Goal: Download file/media

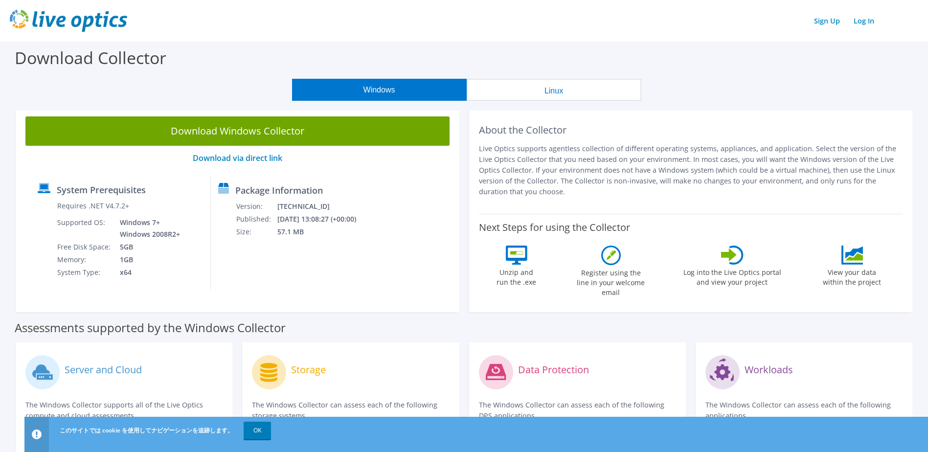
click at [577, 88] on button "Linux" at bounding box center [554, 90] width 175 height 22
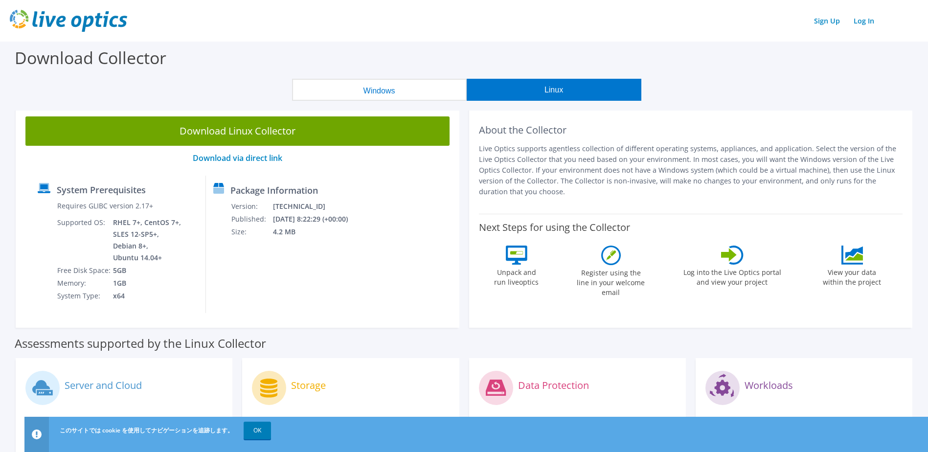
click at [414, 88] on button "Windows" at bounding box center [379, 90] width 175 height 22
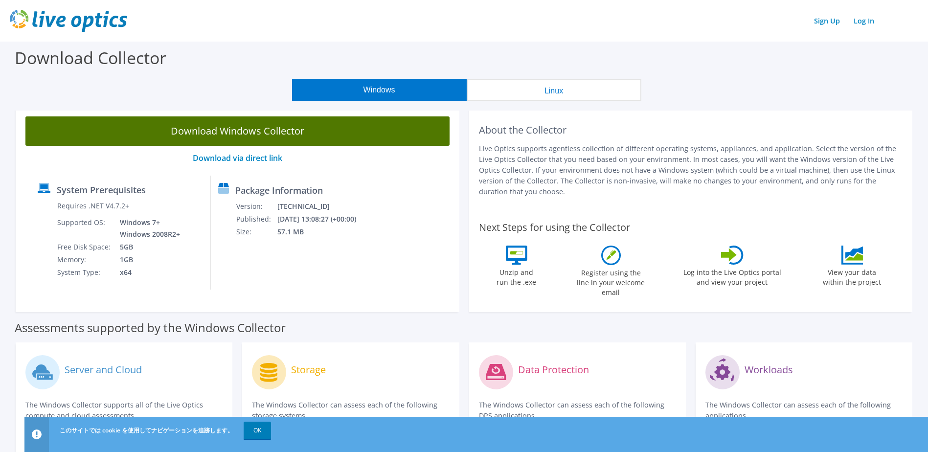
click at [247, 133] on link "Download Windows Collector" at bounding box center [237, 130] width 424 height 29
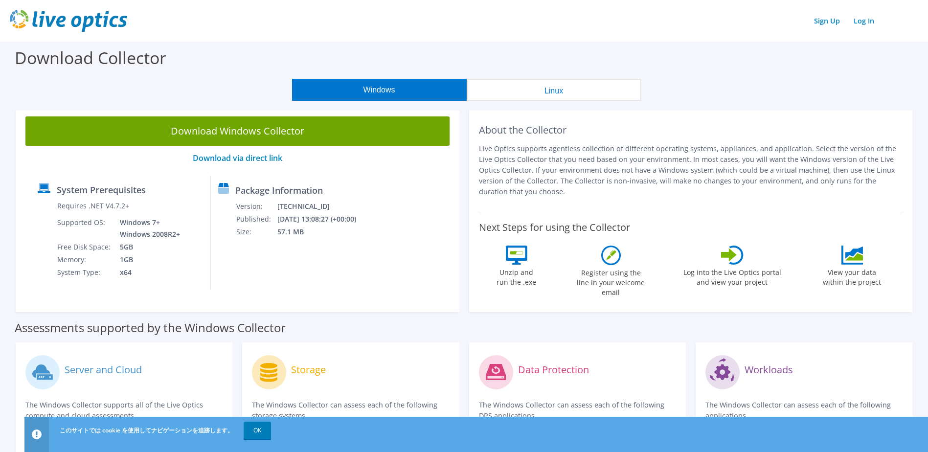
click at [565, 91] on button "Linux" at bounding box center [554, 90] width 175 height 22
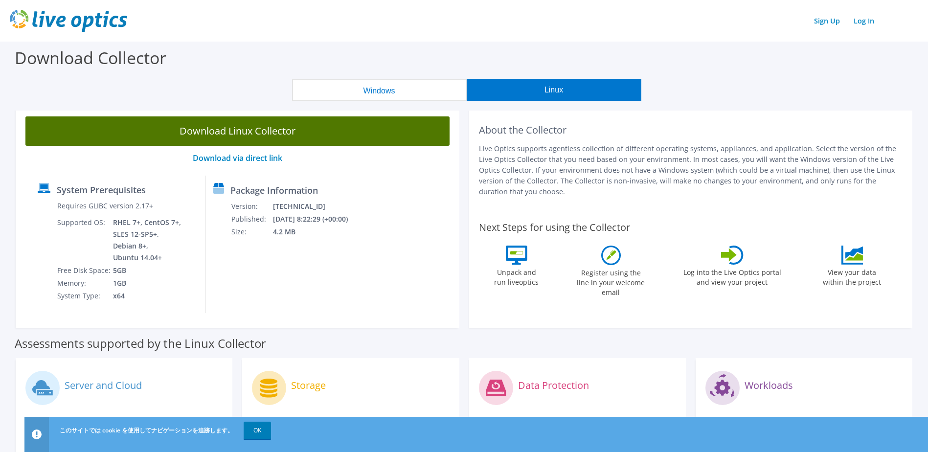
click at [278, 135] on link "Download Linux Collector" at bounding box center [237, 130] width 424 height 29
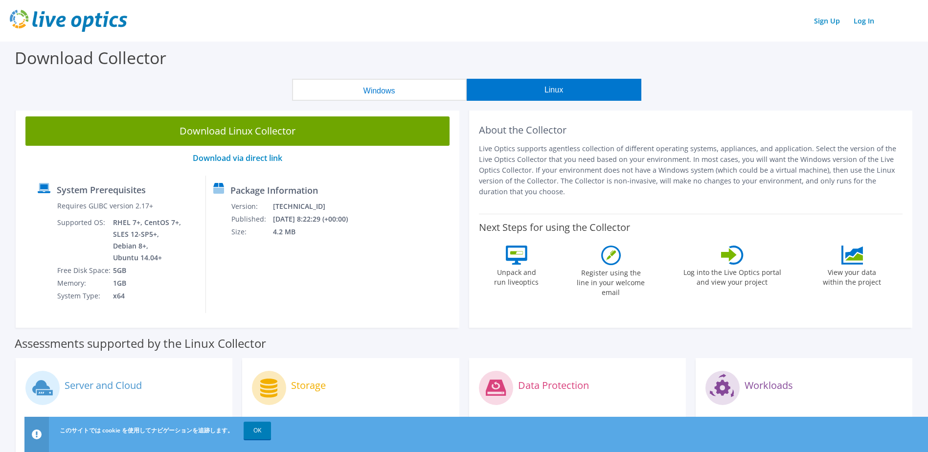
click at [414, 96] on button "Windows" at bounding box center [379, 90] width 175 height 22
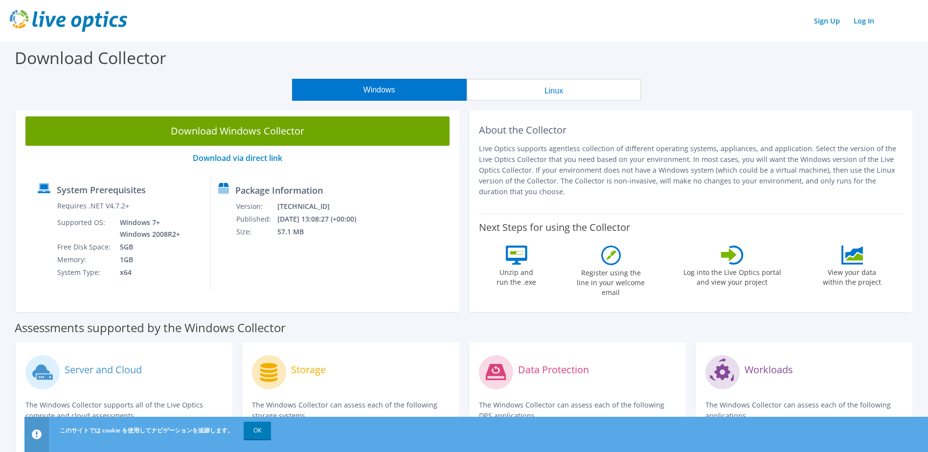
click at [560, 87] on button "Linux" at bounding box center [554, 90] width 175 height 22
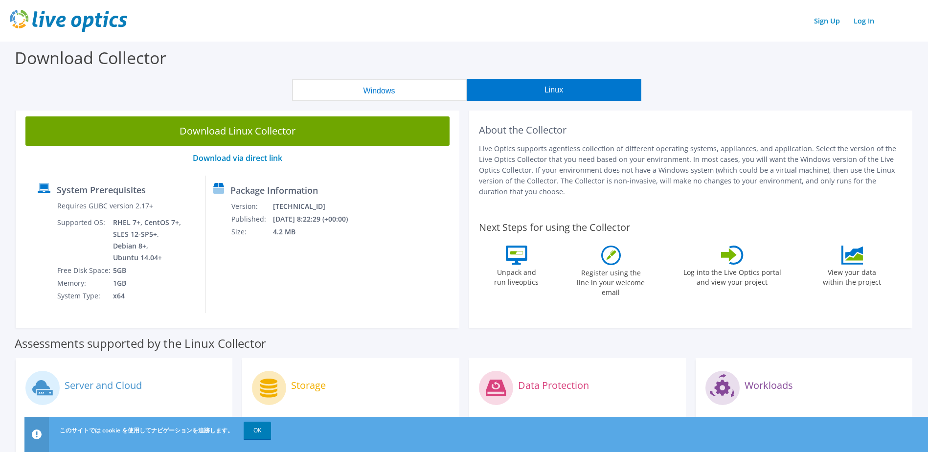
click at [360, 59] on div "Download Collector" at bounding box center [464, 60] width 918 height 37
click at [360, 90] on button "Windows" at bounding box center [379, 90] width 175 height 22
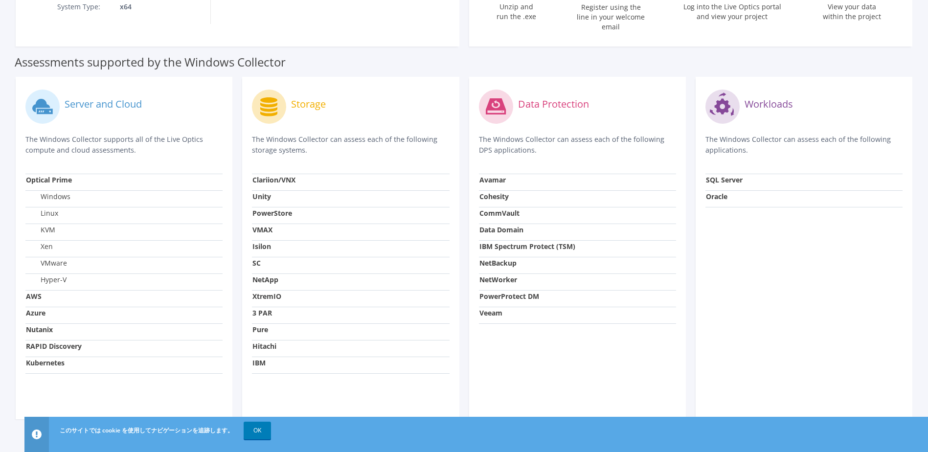
scroll to position [275, 0]
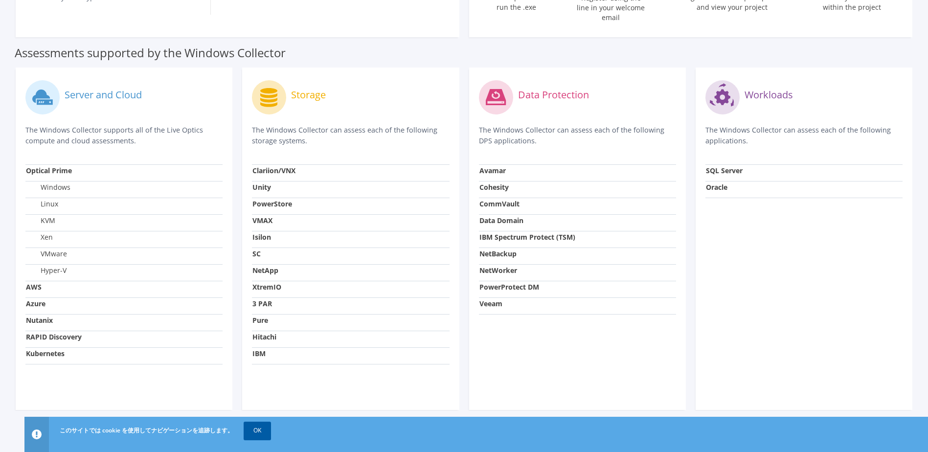
click at [257, 432] on link "OK" at bounding box center [257, 431] width 27 height 18
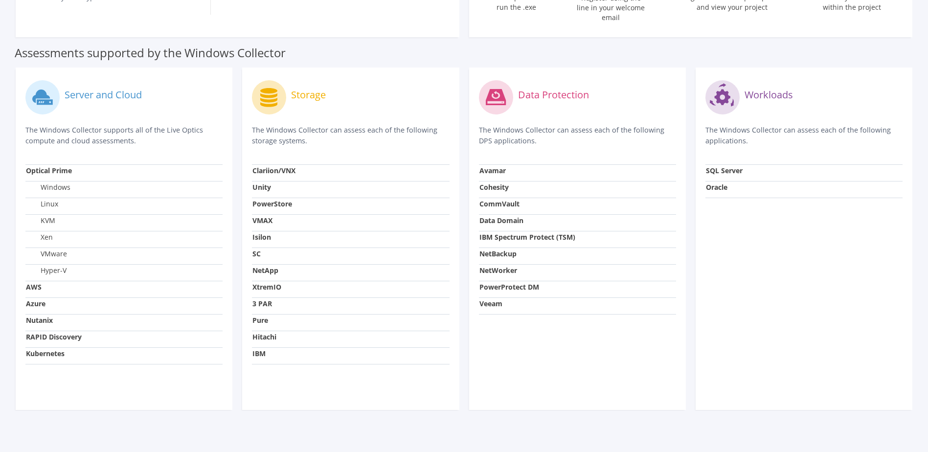
click at [42, 349] on strong "Kubernetes" at bounding box center [45, 353] width 39 height 9
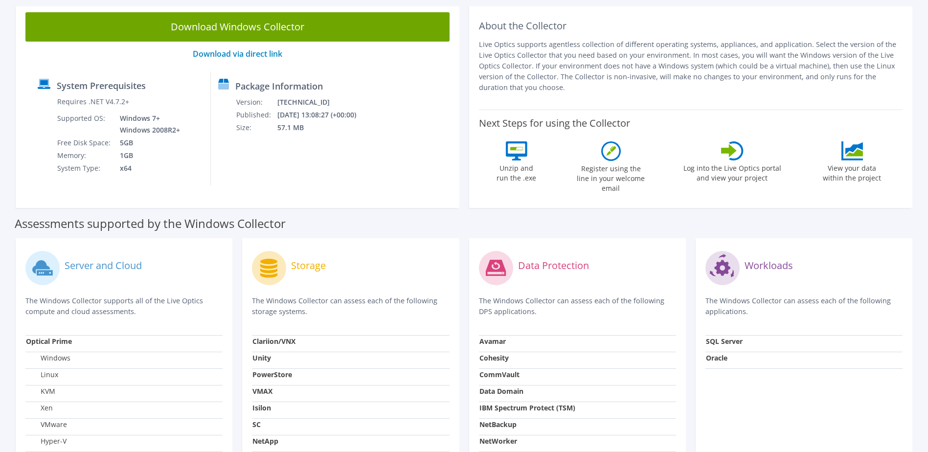
scroll to position [0, 0]
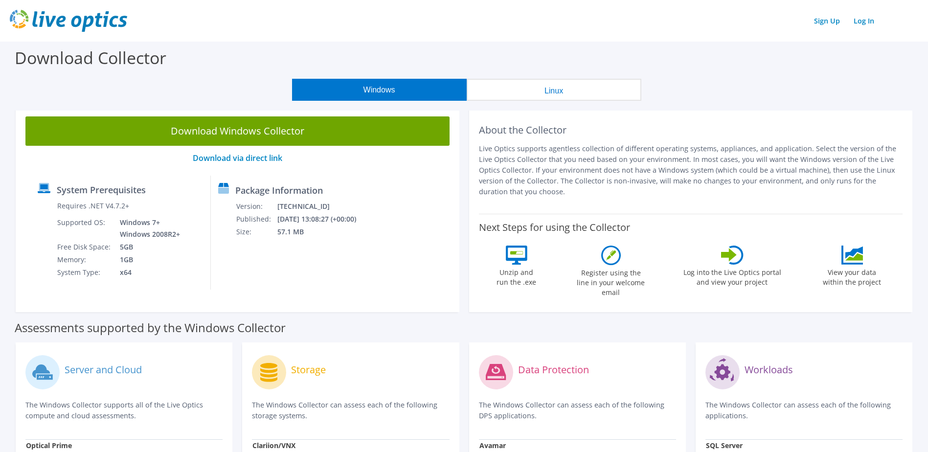
click at [58, 16] on img at bounding box center [68, 21] width 117 height 22
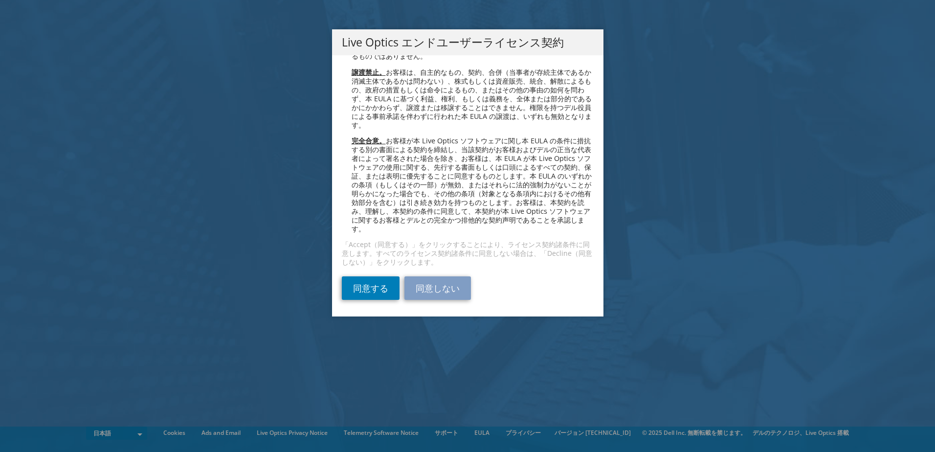
scroll to position [3575, 0]
click at [362, 284] on link "同意する" at bounding box center [371, 287] width 58 height 23
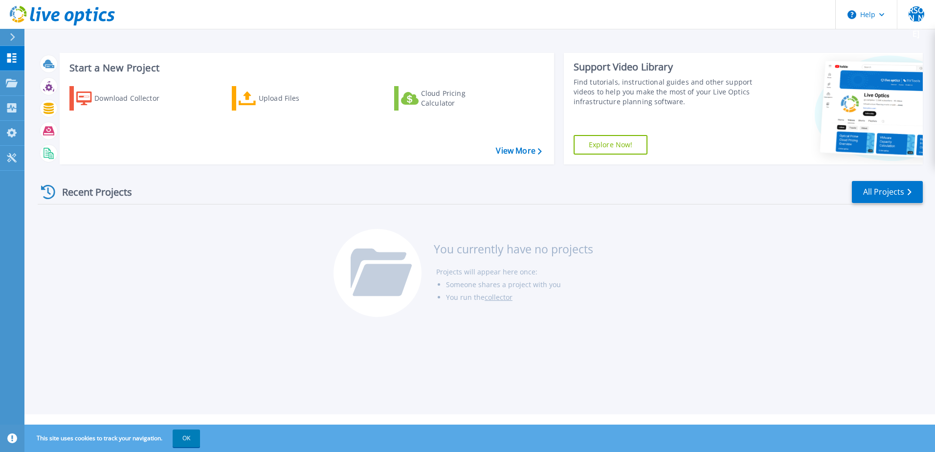
drag, startPoint x: 43, startPoint y: 0, endPoint x: 255, endPoint y: 260, distance: 335.0
click at [255, 260] on div "Recent Projects All Projects You currently have no projects Projects will appea…" at bounding box center [480, 249] width 885 height 155
click at [925, 12] on button "知桑" at bounding box center [916, 14] width 38 height 29
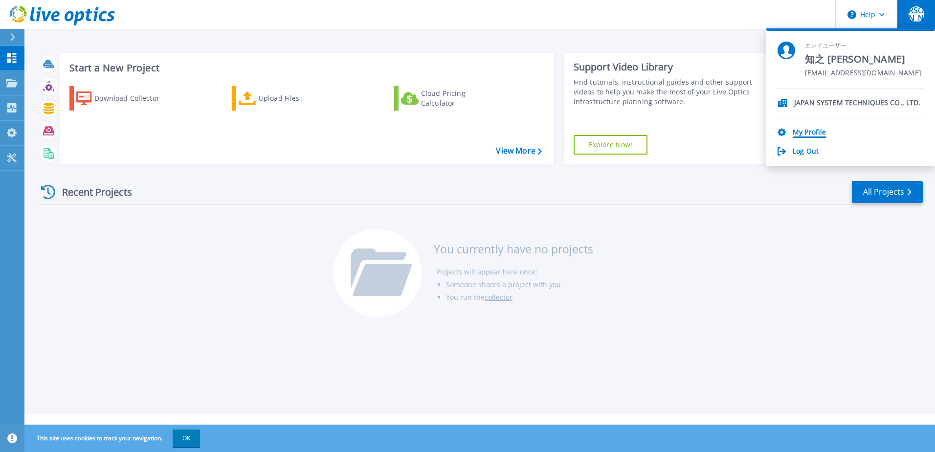
click at [802, 136] on link "My Profile" at bounding box center [809, 132] width 33 height 9
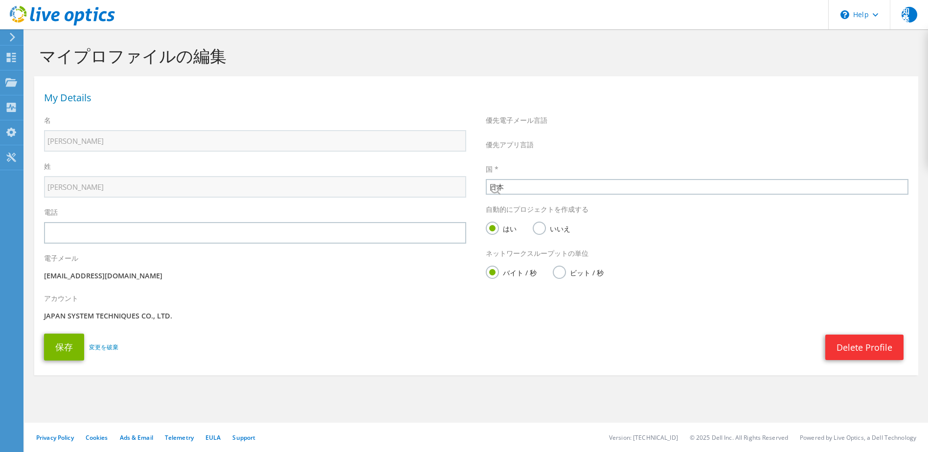
select select "110"
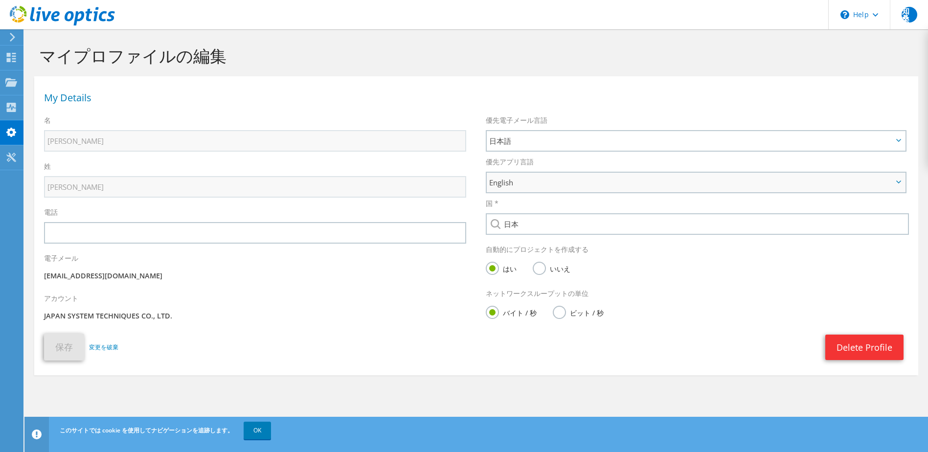
click at [534, 181] on span "English" at bounding box center [690, 183] width 403 height 12
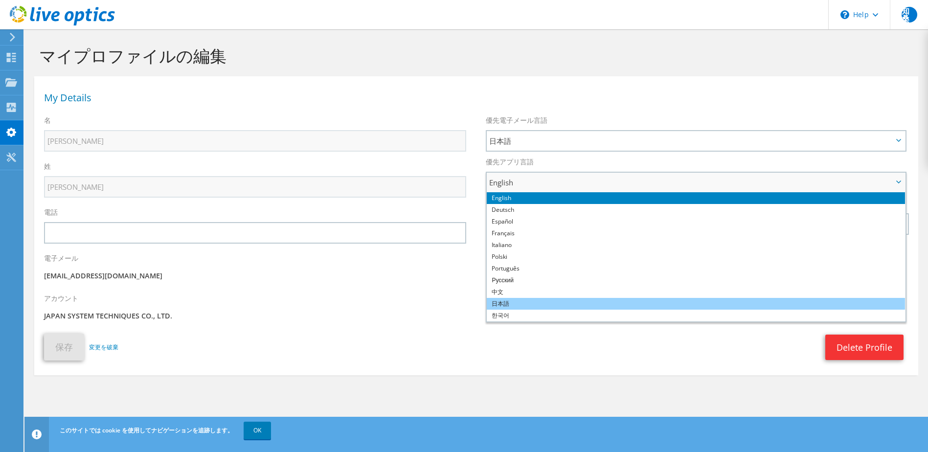
click at [516, 302] on li "日本語" at bounding box center [696, 304] width 418 height 12
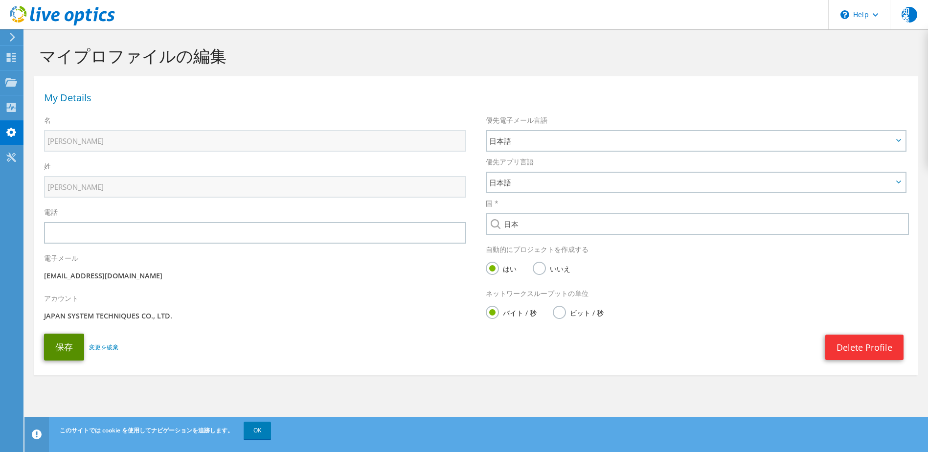
click at [70, 350] on button "保存" at bounding box center [64, 347] width 40 height 27
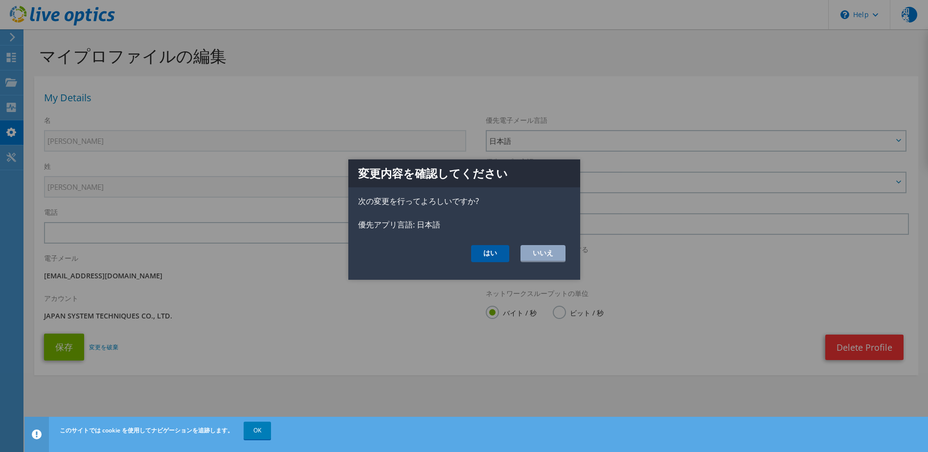
click at [485, 253] on button "はい" at bounding box center [490, 253] width 38 height 17
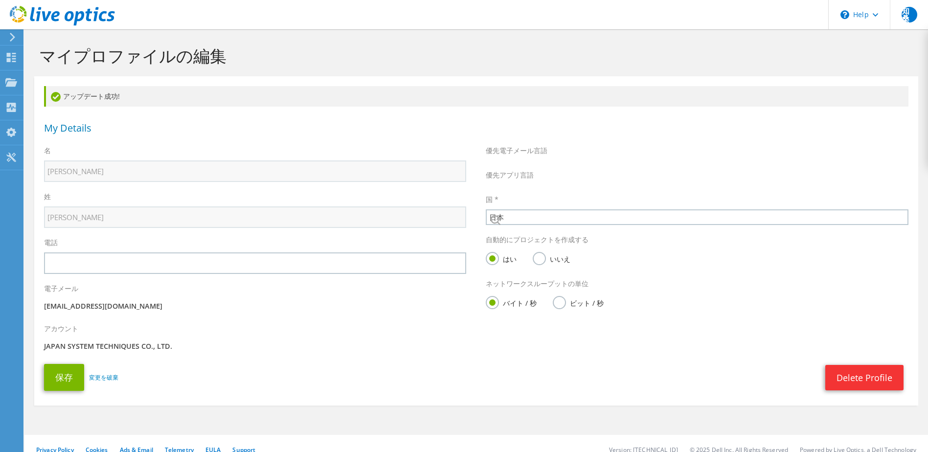
select select "110"
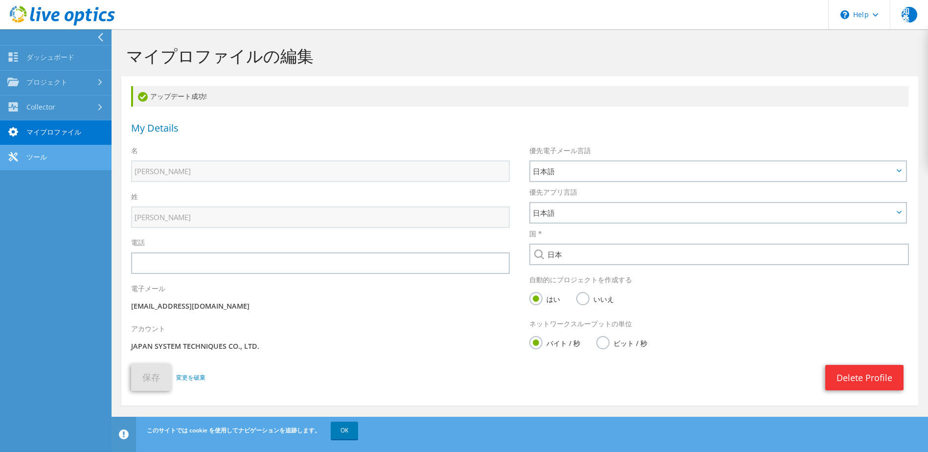
click at [46, 157] on link "ツール" at bounding box center [55, 157] width 111 height 25
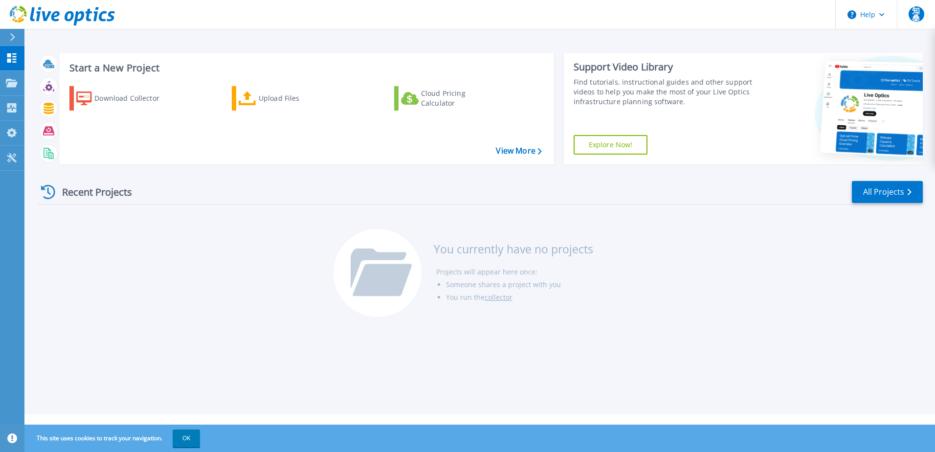
click at [15, 36] on icon at bounding box center [12, 37] width 5 height 8
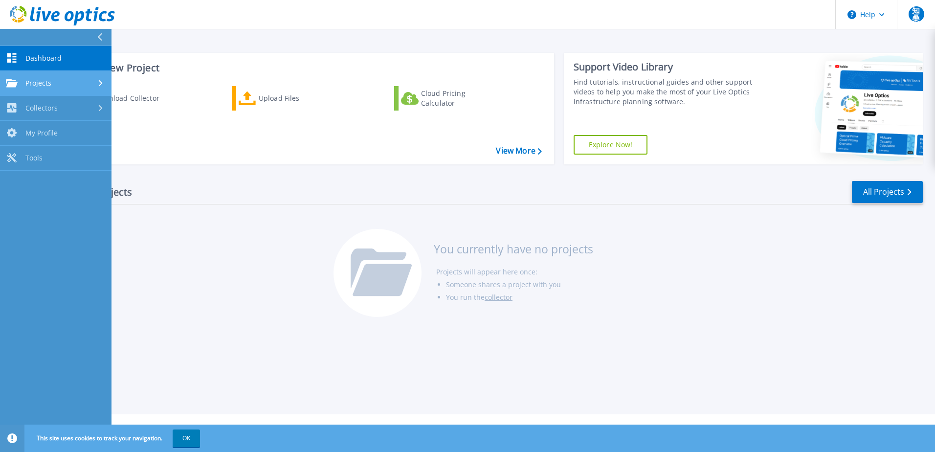
click at [32, 77] on link "Projects Projects" at bounding box center [55, 83] width 111 height 25
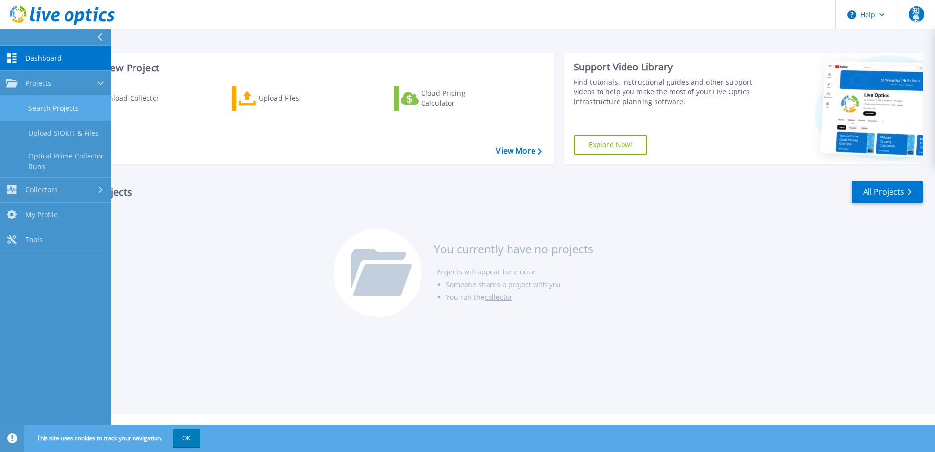
click at [60, 109] on link "Search Projects" at bounding box center [55, 108] width 111 height 25
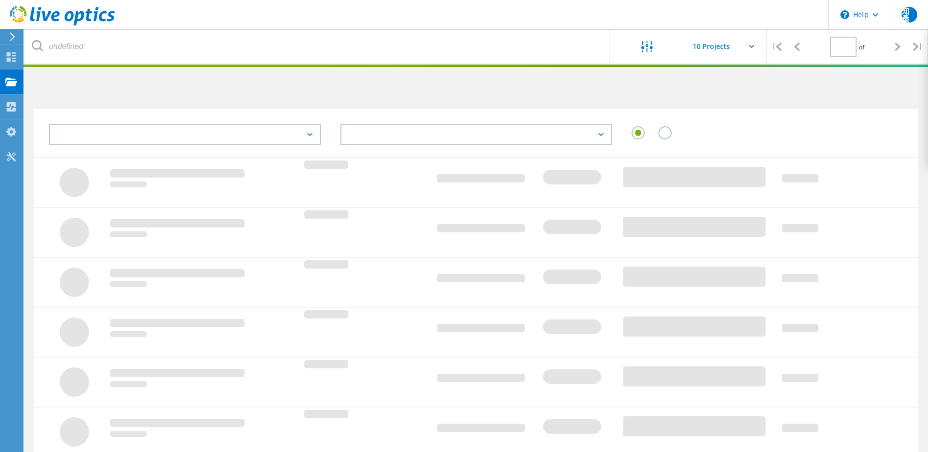
type input "1"
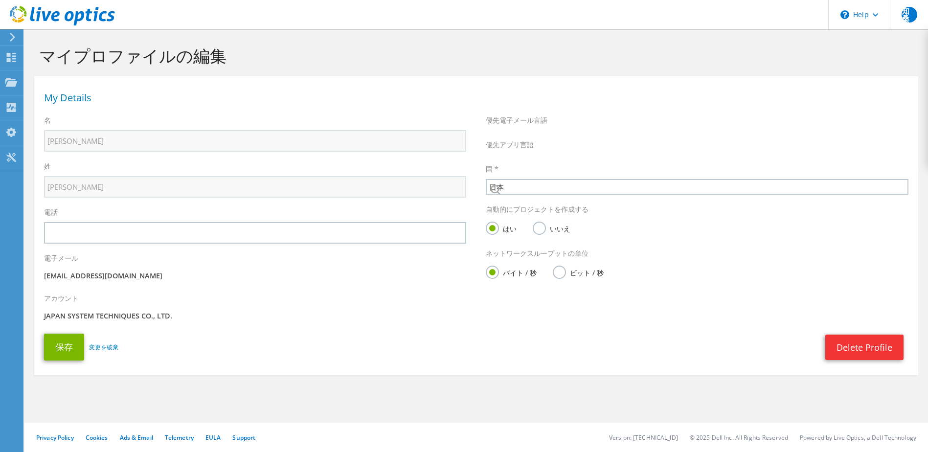
select select "110"
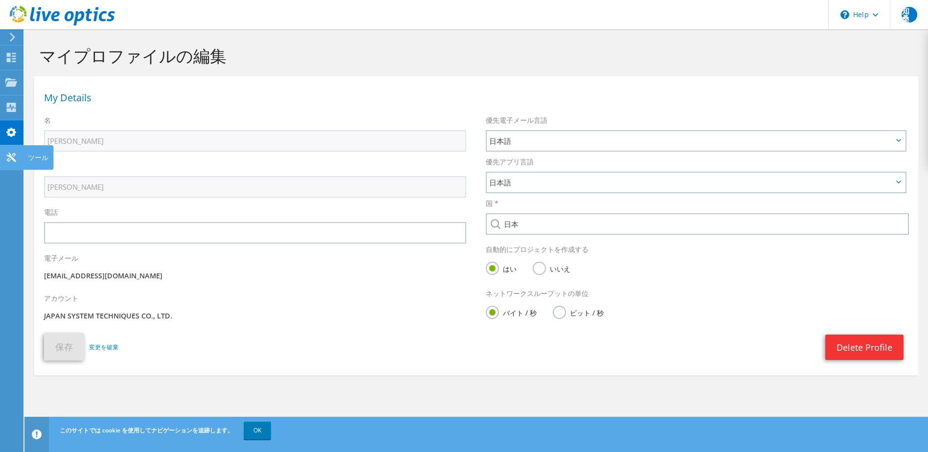
click at [14, 157] on icon at bounding box center [11, 157] width 12 height 9
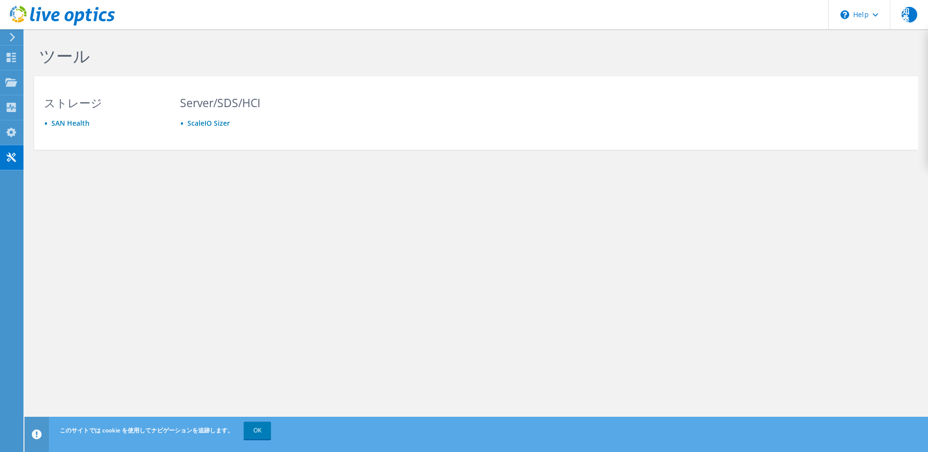
click at [12, 39] on use at bounding box center [12, 37] width 5 height 9
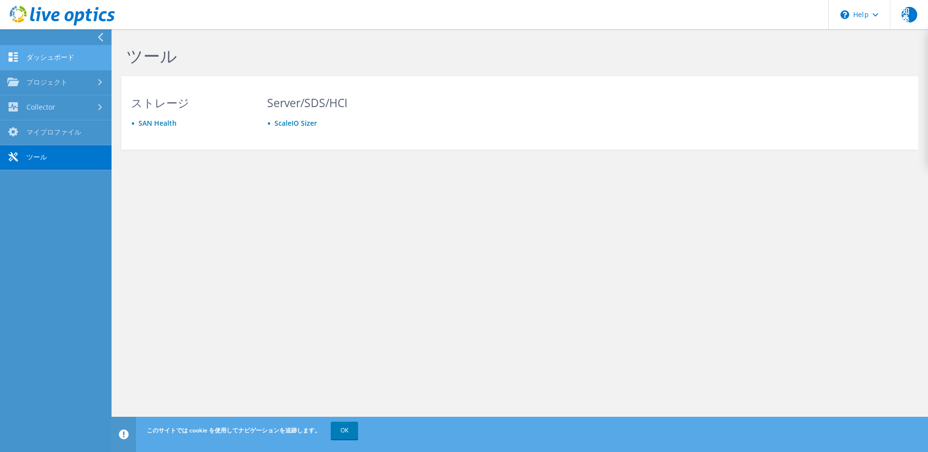
click at [67, 62] on link "ダッシュボード" at bounding box center [55, 57] width 111 height 25
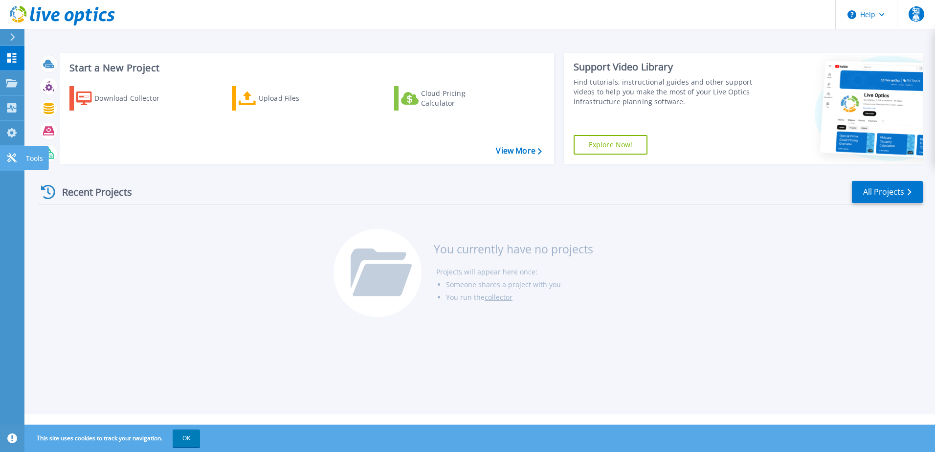
click at [10, 157] on icon at bounding box center [11, 157] width 9 height 9
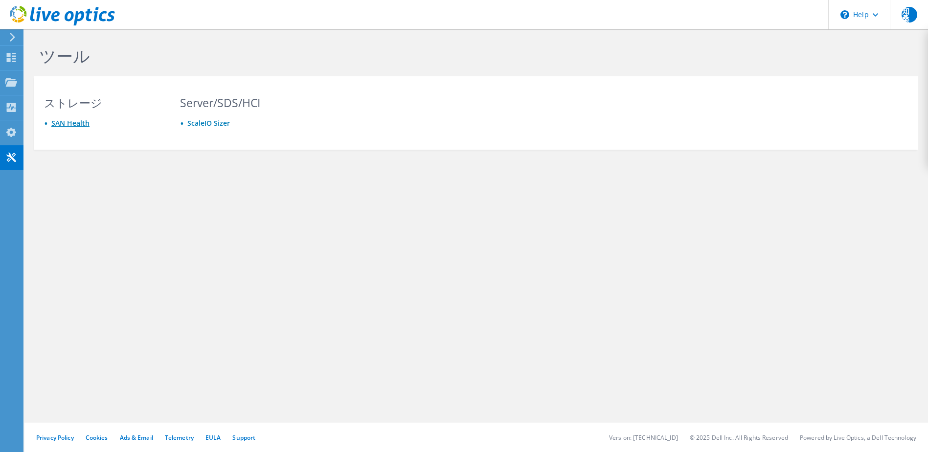
click at [79, 126] on link "SAN Health" at bounding box center [70, 122] width 38 height 9
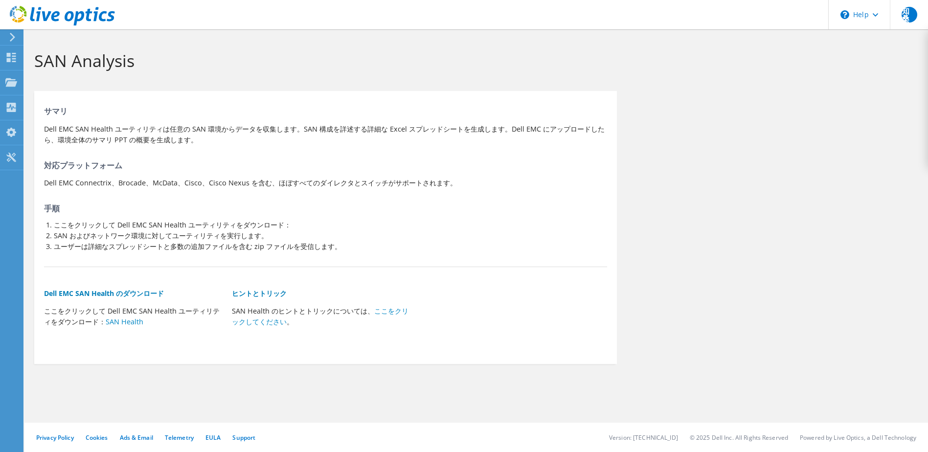
click at [62, 223] on li "ここをクリックして Dell EMC SAN Health ユーティリティをダウンロード：" at bounding box center [330, 225] width 553 height 11
click at [115, 321] on link "SAN Health" at bounding box center [125, 321] width 38 height 9
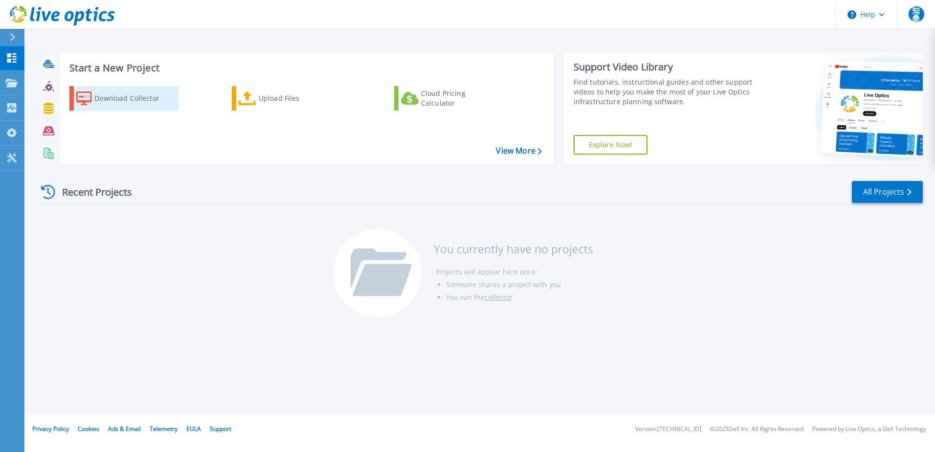
click at [135, 96] on div "Download Collector" at bounding box center [133, 99] width 78 height 20
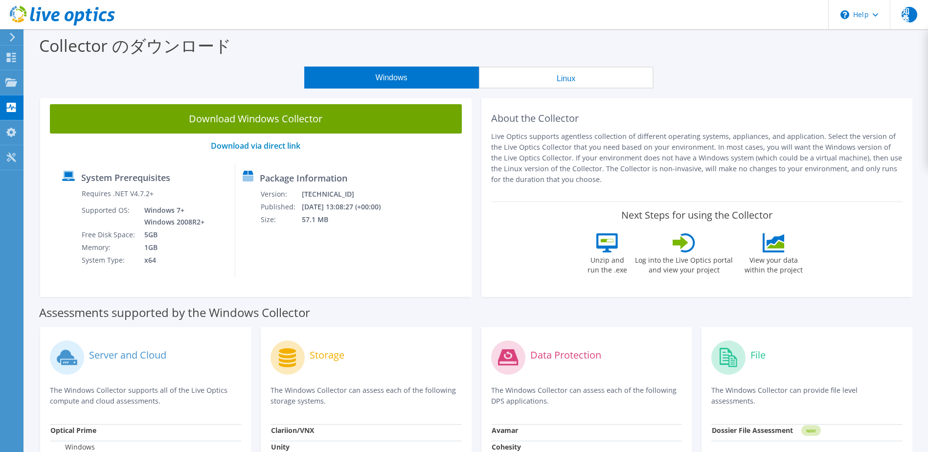
click at [11, 33] on div "知桑 エンドユーザー 知之 桑原 t.kuwabara@jast.co.jp JAPAN SYSTEM TECHNIQUES CO., LTD. My Pro…" at bounding box center [464, 380] width 928 height 761
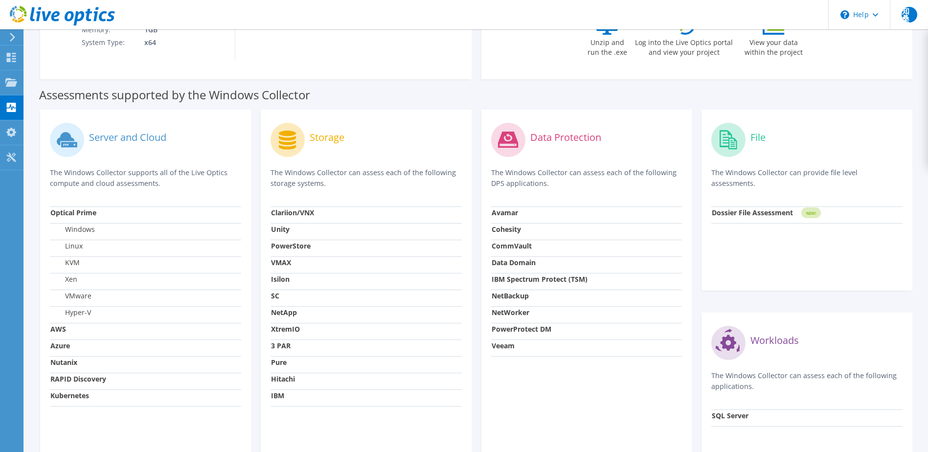
scroll to position [309, 0]
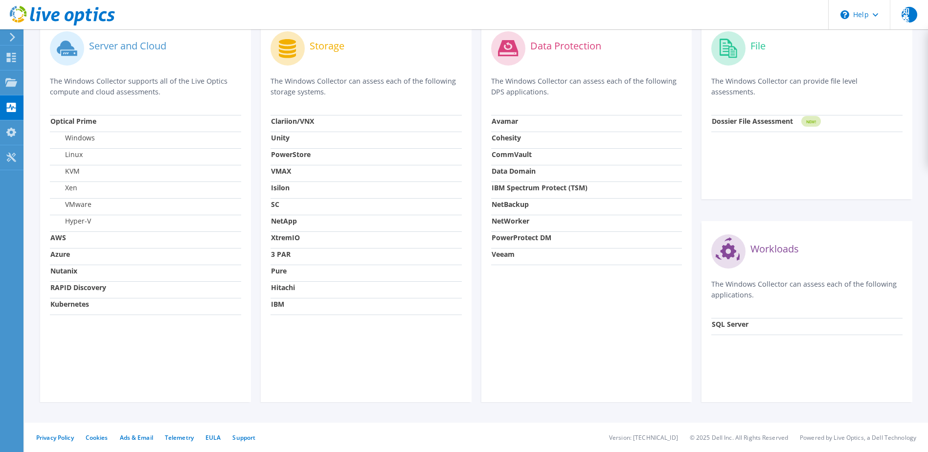
click at [732, 326] on strong "SQL Server" at bounding box center [730, 323] width 37 height 9
click at [767, 276] on div "Workloads The Windows Collector can assess each of the following applications." at bounding box center [806, 274] width 191 height 87
click at [735, 255] on circle at bounding box center [728, 251] width 34 height 34
click at [519, 209] on label "NetBackup" at bounding box center [509, 205] width 37 height 10
click at [500, 150] on strong "CommVault" at bounding box center [511, 154] width 40 height 9
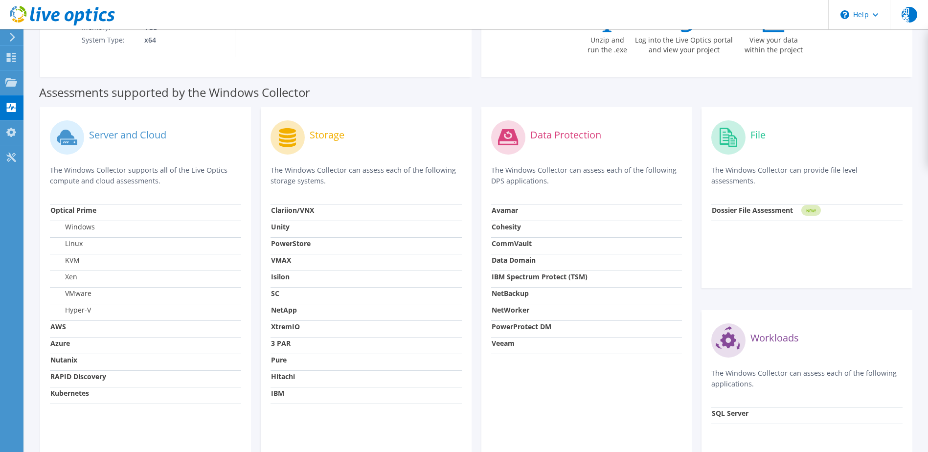
scroll to position [162, 0]
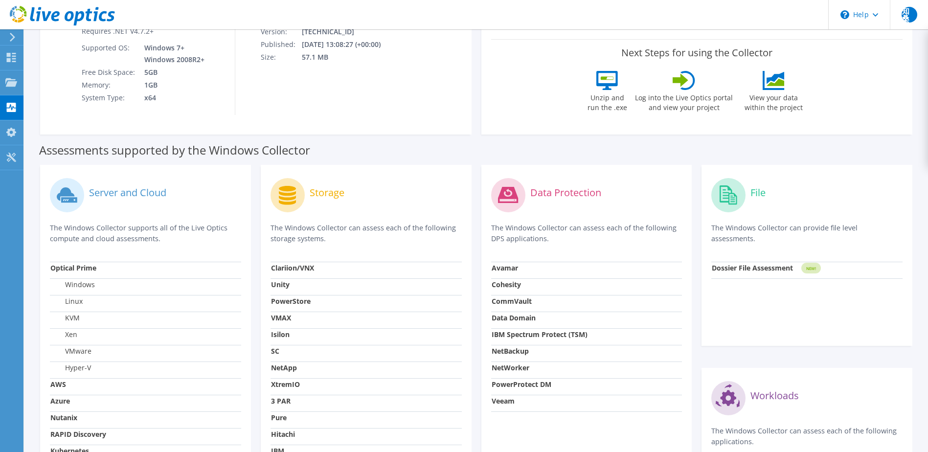
click at [325, 188] on label "Storage" at bounding box center [327, 193] width 35 height 10
click at [546, 191] on label "Data Protection" at bounding box center [565, 193] width 71 height 10
drag, startPoint x: 130, startPoint y: 195, endPoint x: 128, endPoint y: 203, distance: 8.5
click at [129, 198] on label "Server and Cloud" at bounding box center [127, 193] width 77 height 10
drag, startPoint x: 128, startPoint y: 203, endPoint x: 103, endPoint y: 262, distance: 64.0
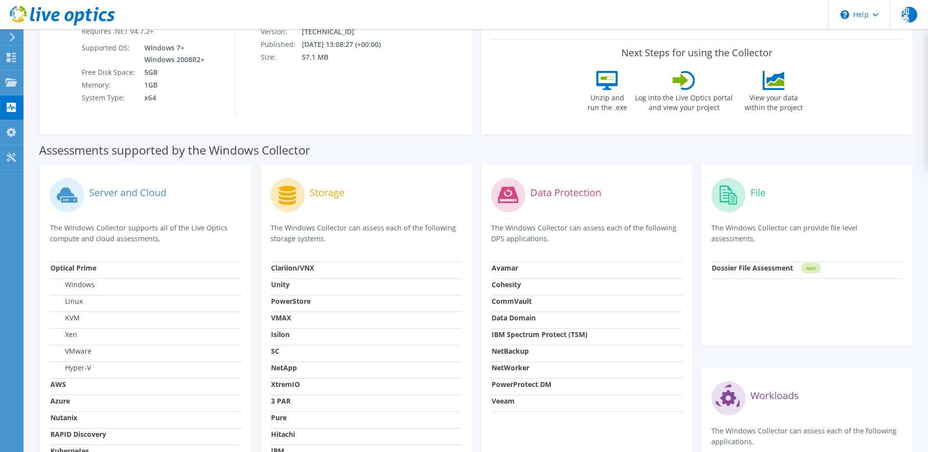
click at [103, 262] on td "Optical Prime" at bounding box center [145, 270] width 191 height 17
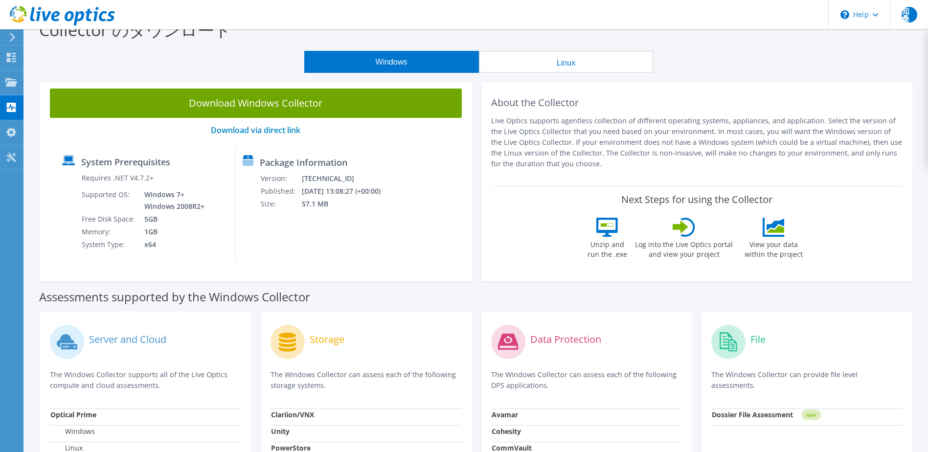
scroll to position [0, 0]
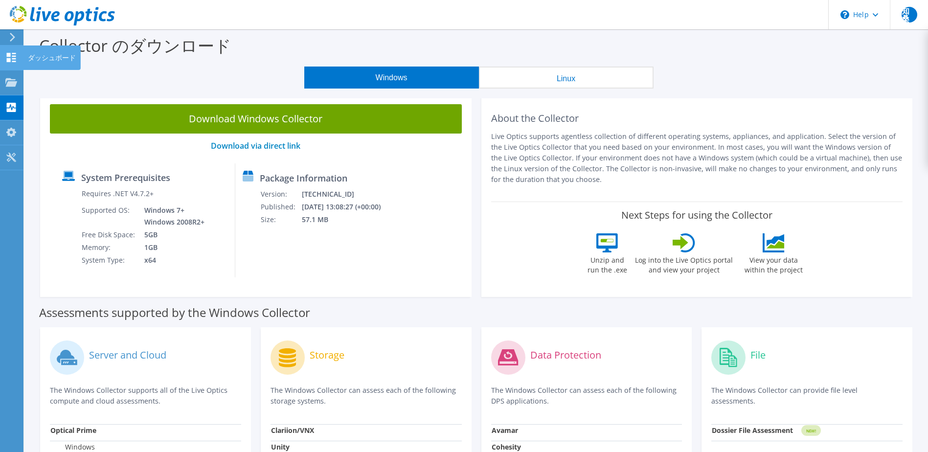
click at [10, 61] on use at bounding box center [11, 57] width 9 height 9
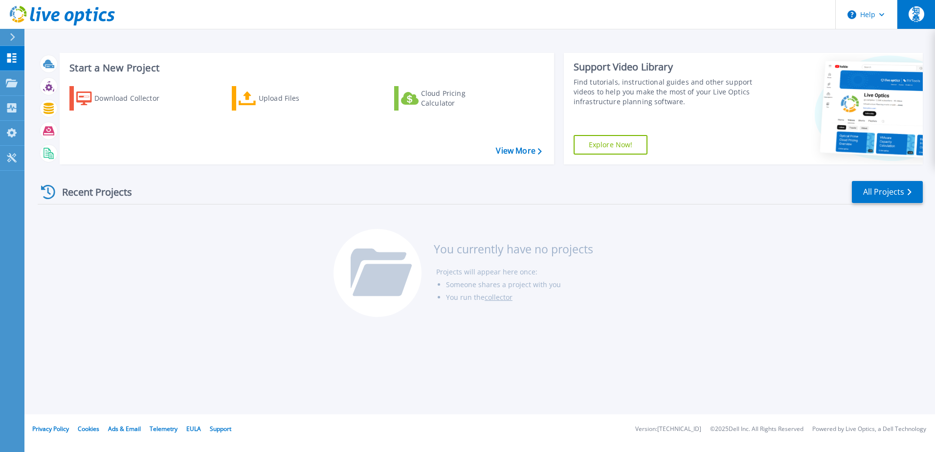
click at [916, 16] on span "知桑" at bounding box center [917, 14] width 16 height 16
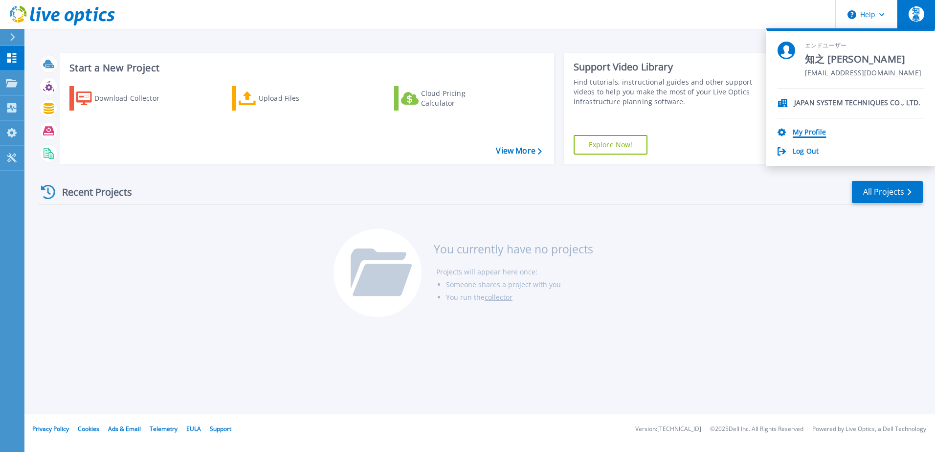
click at [817, 131] on link "My Profile" at bounding box center [809, 132] width 33 height 9
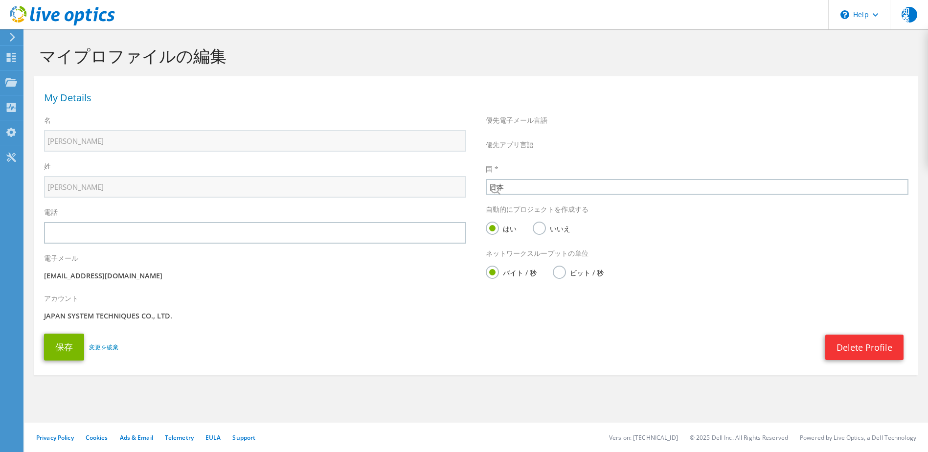
select select "110"
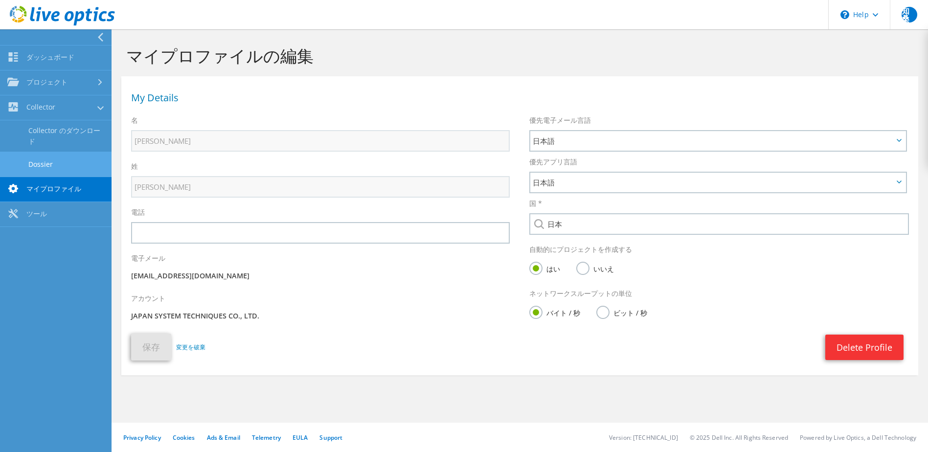
click at [64, 167] on link "Dossier" at bounding box center [55, 164] width 111 height 25
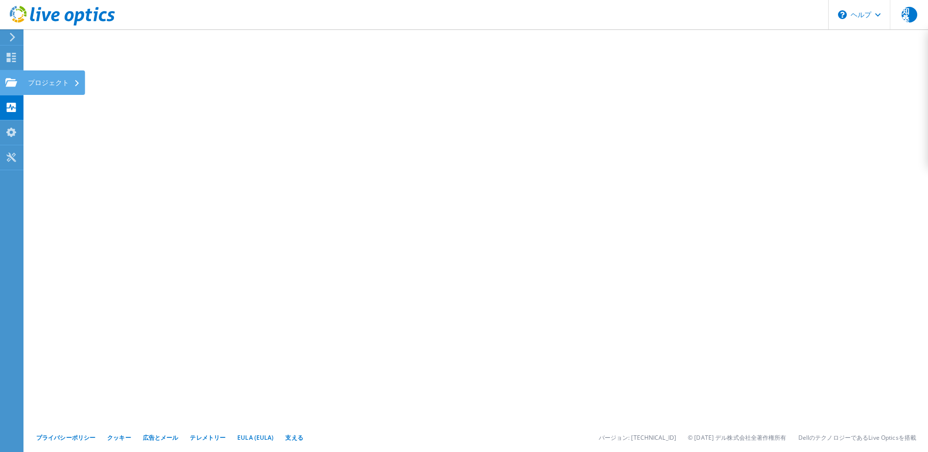
click at [15, 83] on use at bounding box center [11, 82] width 12 height 8
